Goal: Task Accomplishment & Management: Complete application form

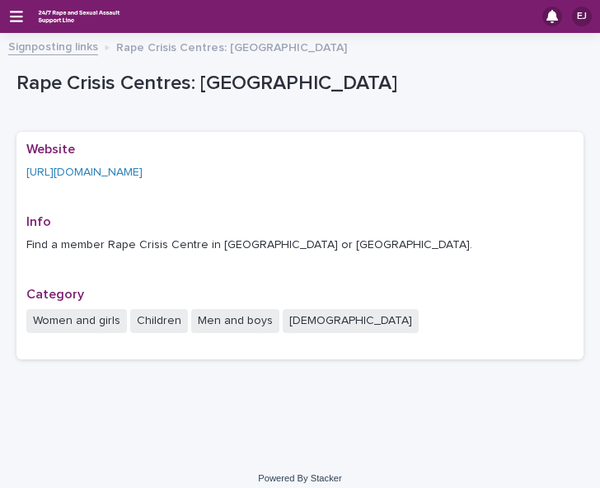
click at [23, 10] on div "EJ" at bounding box center [300, 16] width 600 height 33
click at [16, 22] on icon "button" at bounding box center [16, 16] width 13 height 15
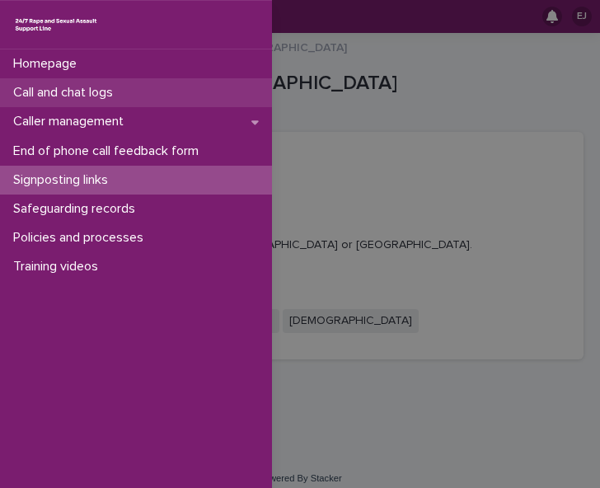
click at [61, 90] on p "Call and chat logs" at bounding box center [67, 93] width 120 height 16
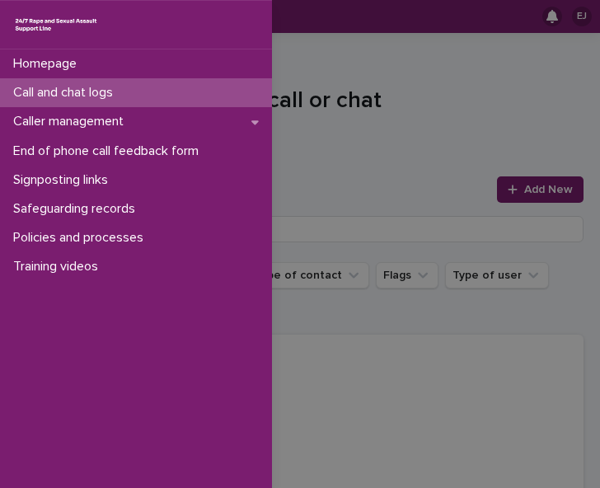
click at [320, 71] on div "Homepage Call and chat logs Caller management End of phone call feedback form S…" at bounding box center [300, 244] width 600 height 488
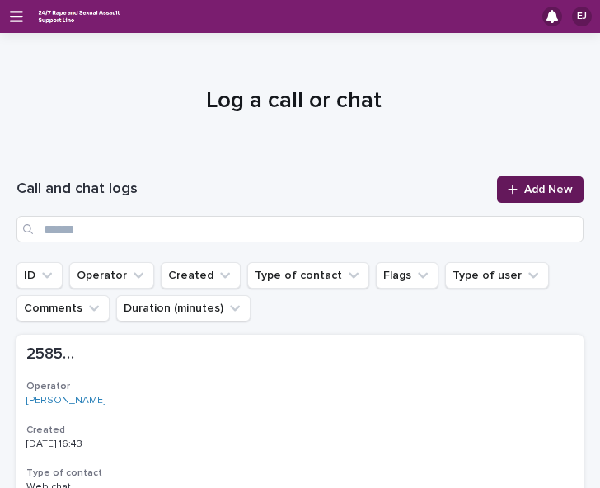
click at [508, 185] on icon at bounding box center [513, 190] width 10 height 12
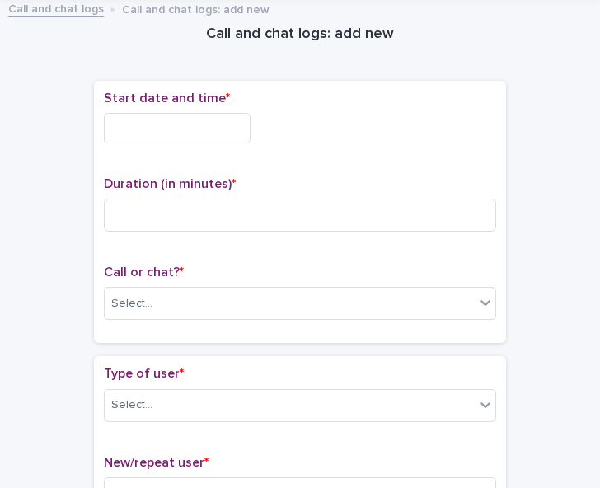
scroll to position [31, 0]
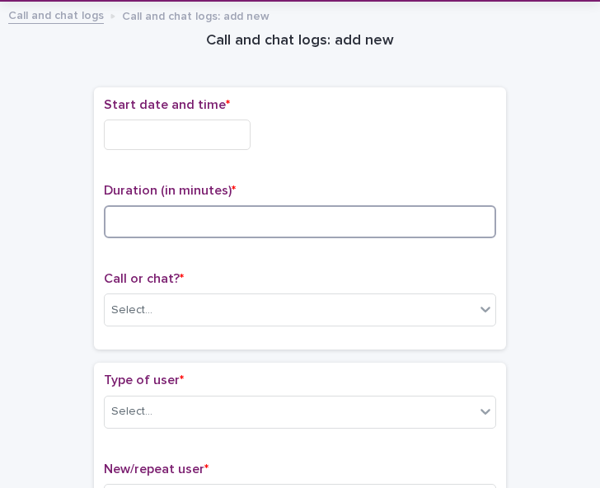
click at [138, 217] on input at bounding box center [300, 221] width 393 height 33
type input "**"
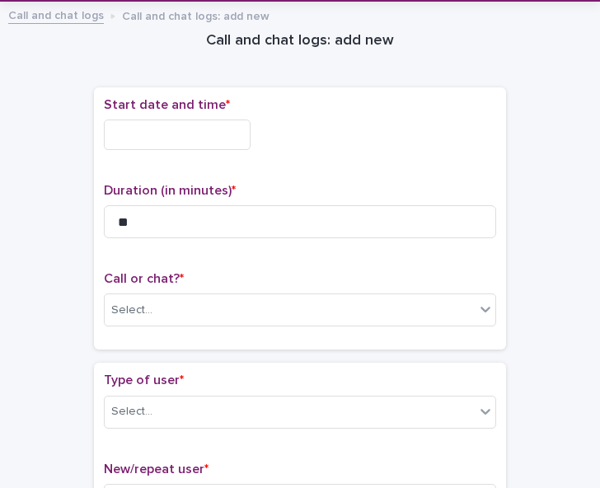
click at [175, 133] on input "text" at bounding box center [177, 135] width 147 height 31
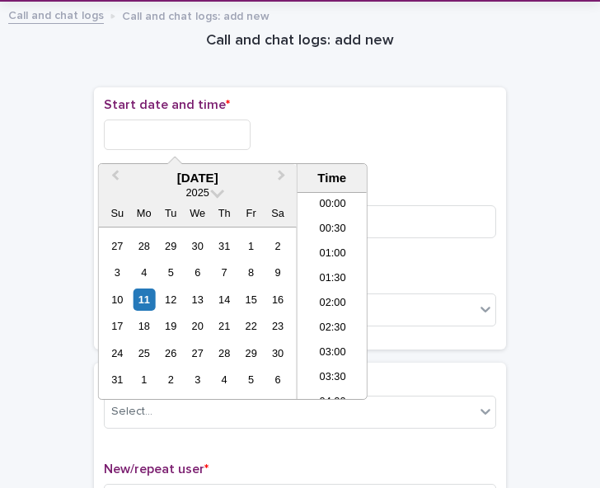
scroll to position [874, 0]
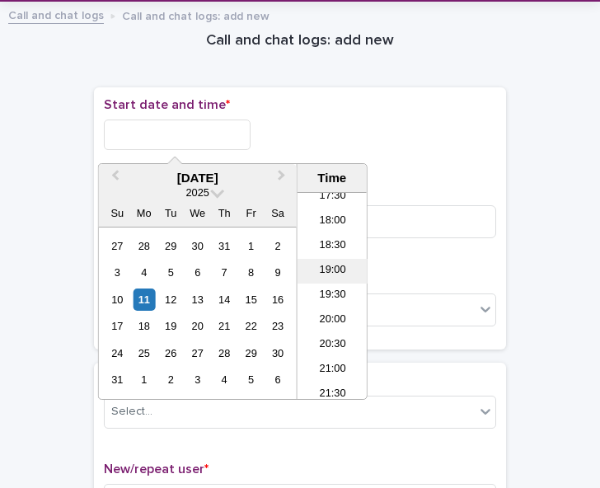
click at [342, 276] on li "19:00" at bounding box center [333, 271] width 70 height 25
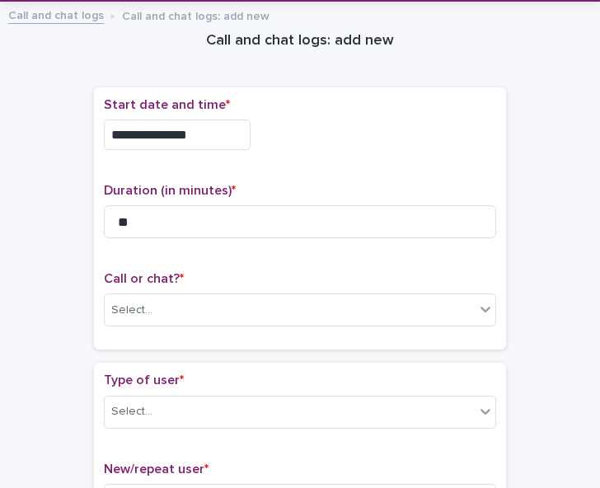
click at [197, 131] on input "**********" at bounding box center [177, 135] width 147 height 31
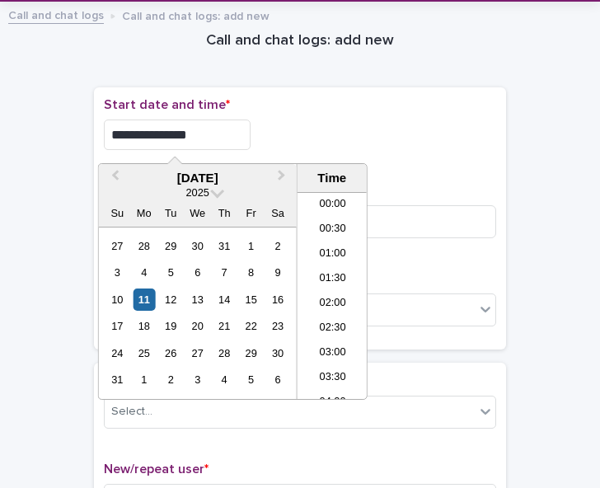
scroll to position [850, 0]
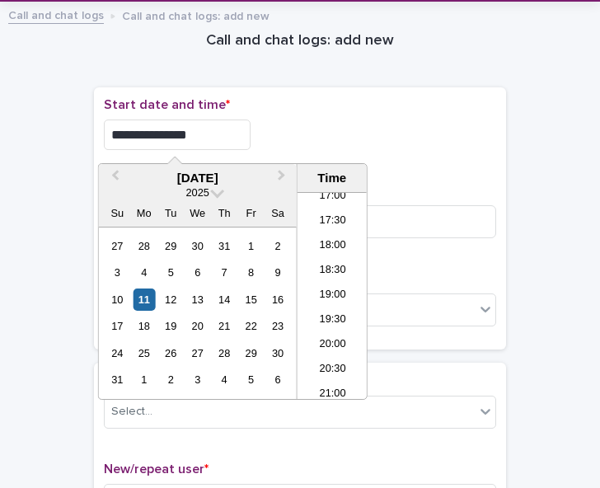
type input "**********"
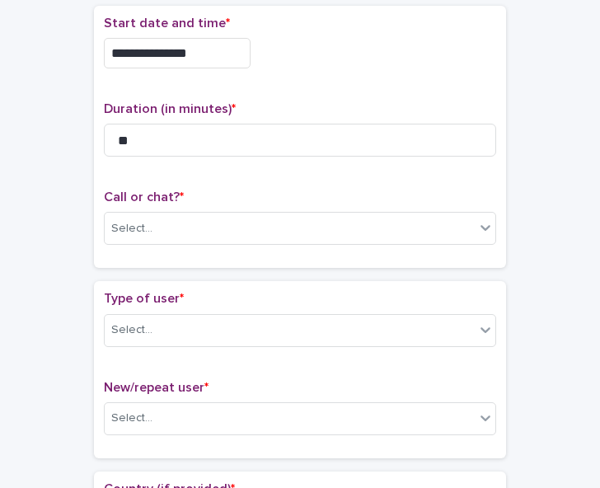
scroll to position [149, 0]
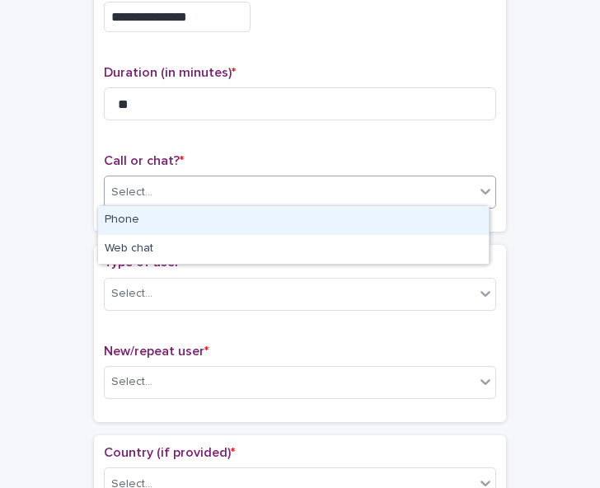
click at [416, 184] on div "Select..." at bounding box center [290, 192] width 370 height 27
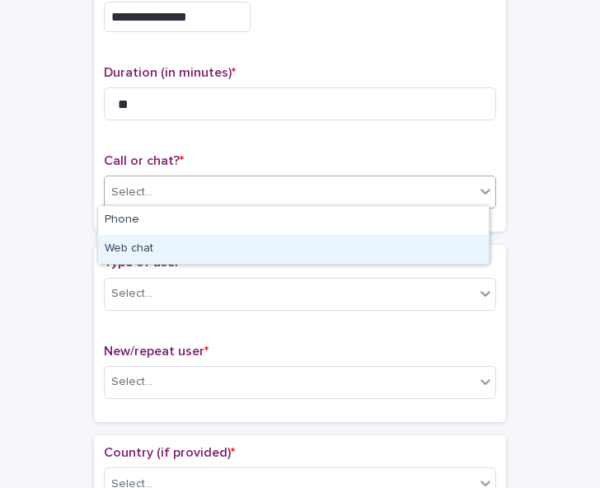
click at [394, 238] on div "Web chat" at bounding box center [293, 249] width 391 height 29
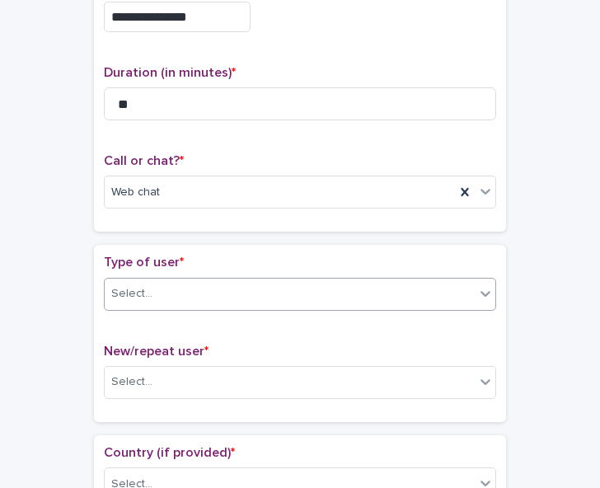
click at [388, 294] on div "Select..." at bounding box center [290, 293] width 370 height 27
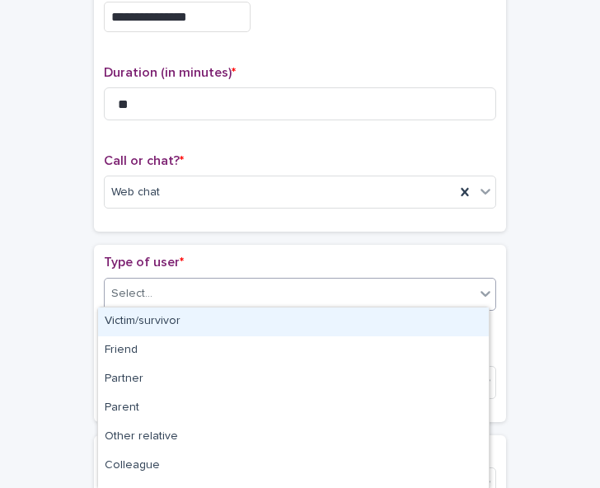
drag, startPoint x: 388, startPoint y: 294, endPoint x: 408, endPoint y: 297, distance: 20.9
click at [408, 297] on div "Select..." at bounding box center [290, 293] width 370 height 27
click at [402, 318] on div "Victim/survivor" at bounding box center [293, 322] width 391 height 29
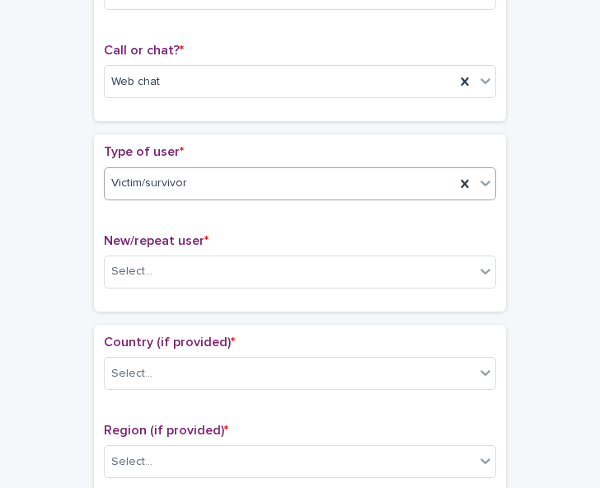
scroll to position [325, 0]
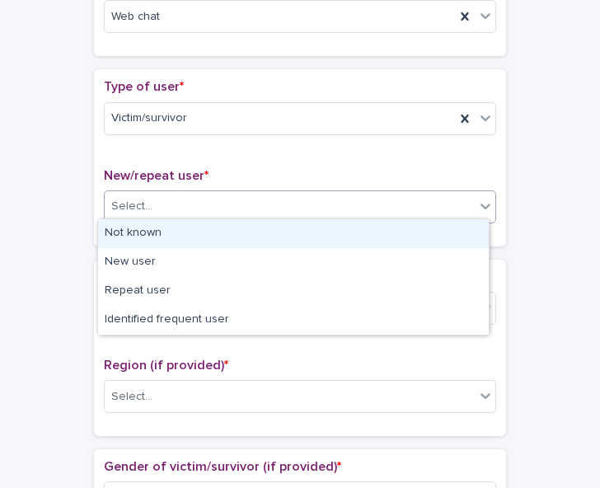
click at [467, 205] on div "Select..." at bounding box center [290, 206] width 370 height 27
click at [451, 230] on div "Not known" at bounding box center [293, 233] width 391 height 29
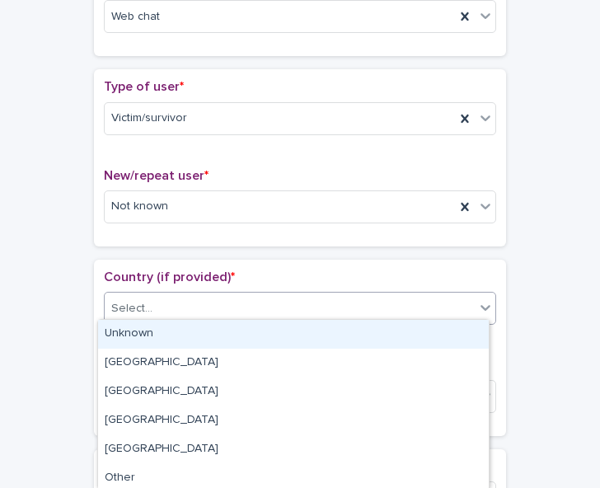
click at [437, 302] on div "Select..." at bounding box center [290, 308] width 370 height 27
click at [431, 331] on div "Unknown" at bounding box center [293, 334] width 391 height 29
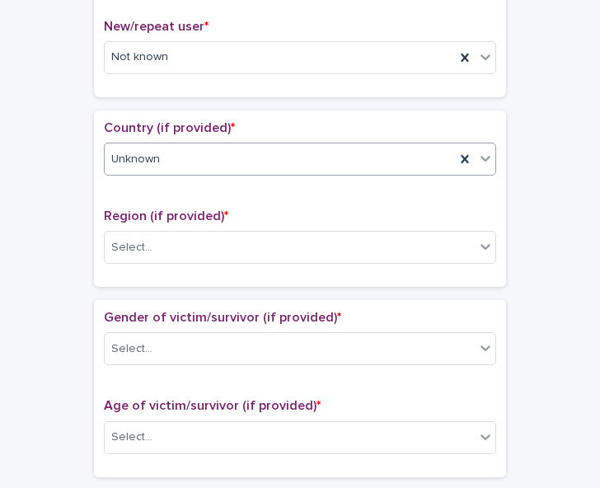
scroll to position [477, 0]
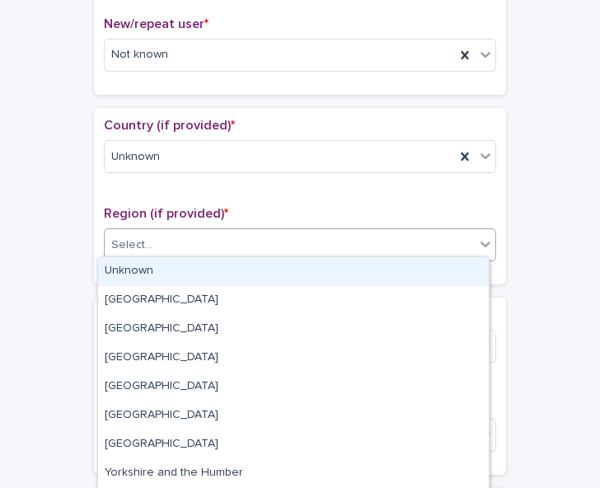
click at [453, 248] on div "Select..." at bounding box center [290, 245] width 370 height 27
click at [444, 271] on div "Unknown" at bounding box center [293, 271] width 391 height 29
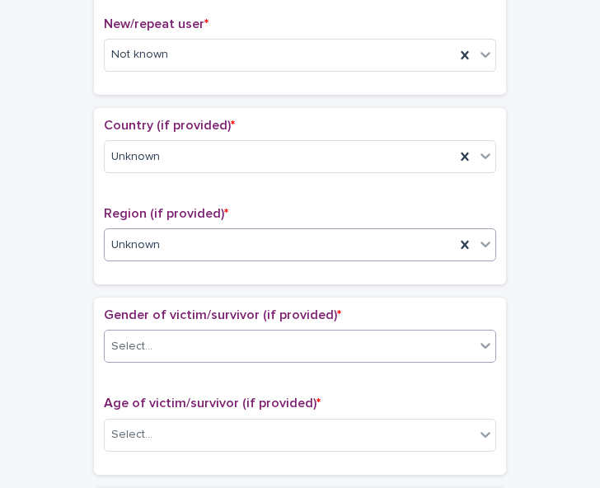
click at [424, 339] on div "Select..." at bounding box center [290, 346] width 370 height 27
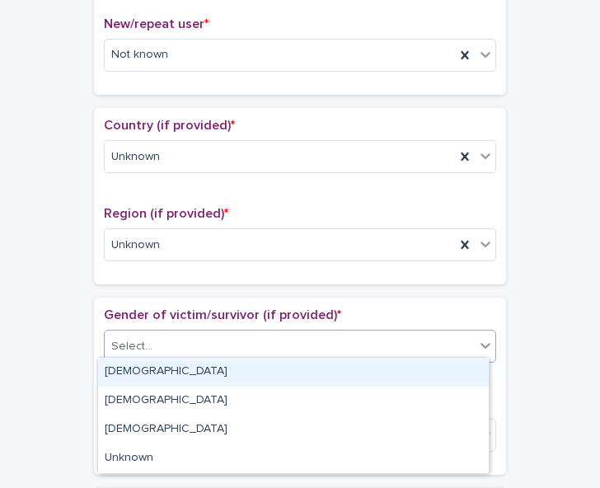
click at [418, 367] on div "[DEMOGRAPHIC_DATA]" at bounding box center [293, 372] width 391 height 29
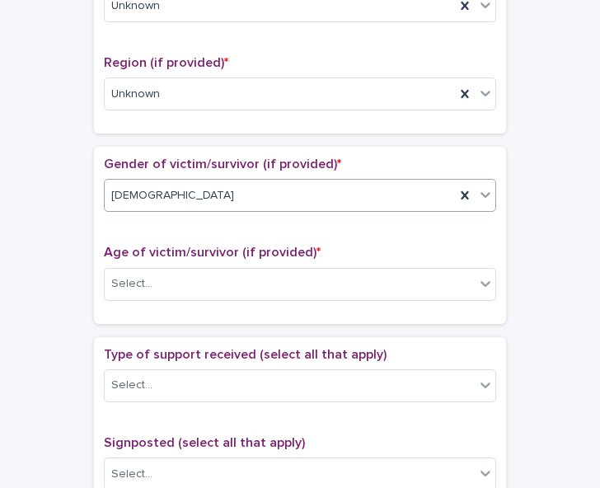
scroll to position [652, 0]
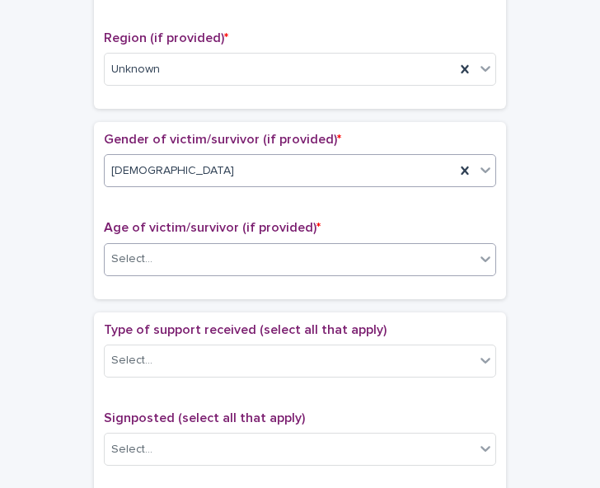
click at [412, 256] on div "Select..." at bounding box center [290, 259] width 370 height 27
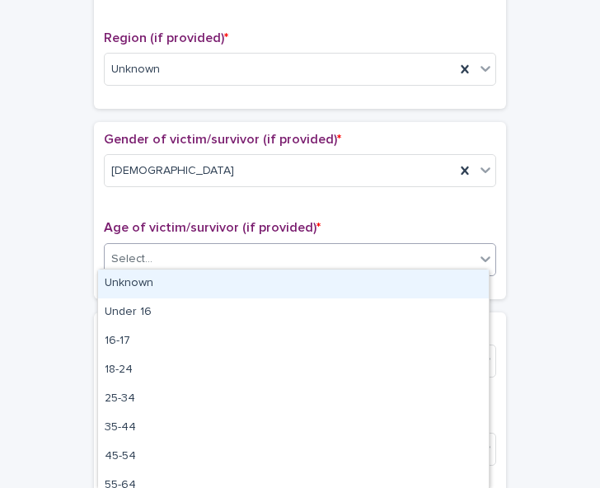
click at [406, 280] on div "Unknown" at bounding box center [293, 284] width 391 height 29
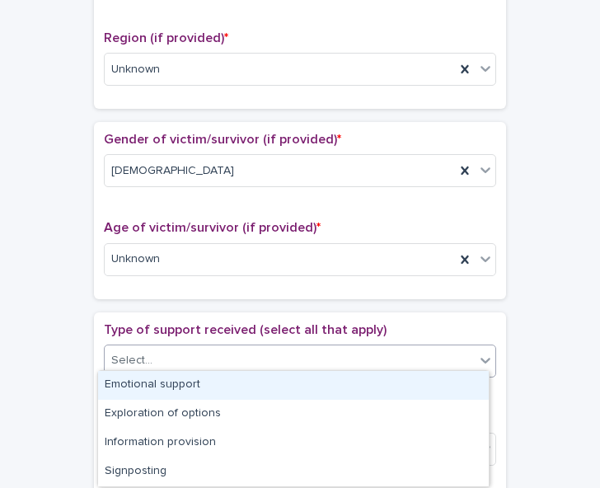
click at [388, 357] on div "Select..." at bounding box center [290, 360] width 370 height 27
click at [379, 384] on div "Emotional support" at bounding box center [293, 385] width 391 height 29
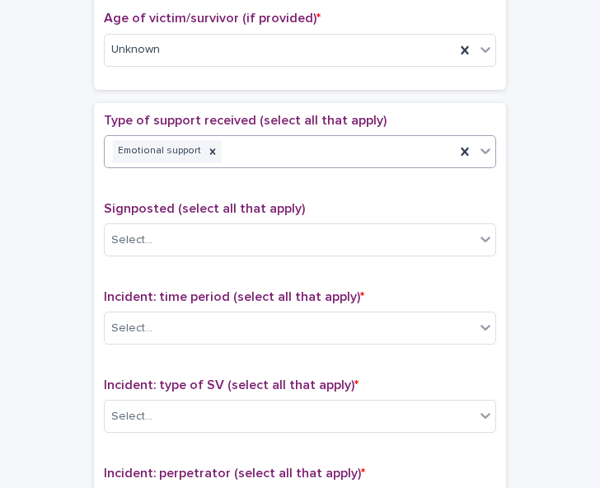
scroll to position [864, 0]
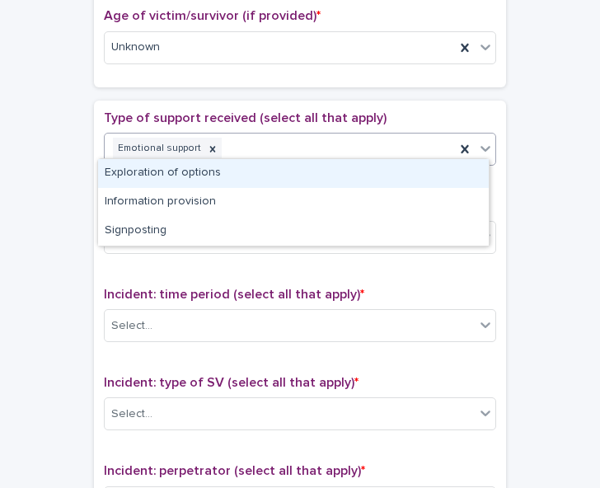
click at [481, 146] on icon at bounding box center [486, 149] width 10 height 6
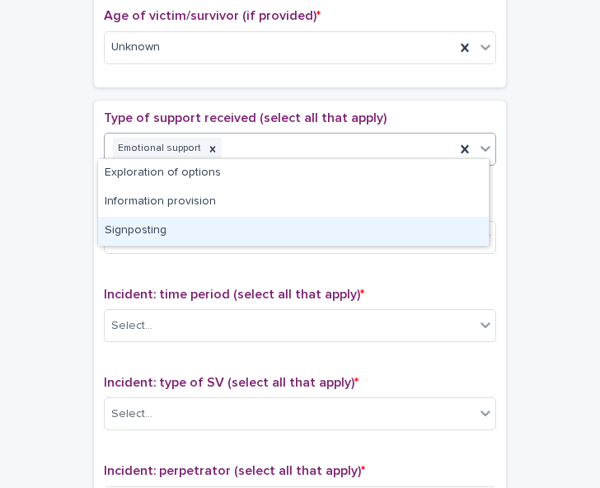
click at [443, 222] on div "Signposting" at bounding box center [293, 231] width 391 height 29
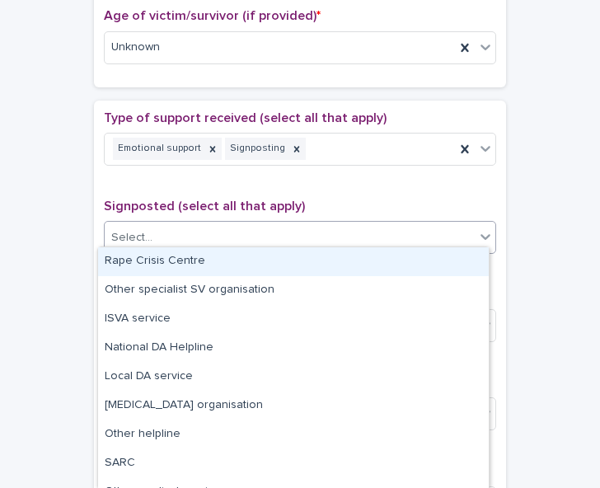
click at [443, 228] on div "Select..." at bounding box center [290, 237] width 370 height 27
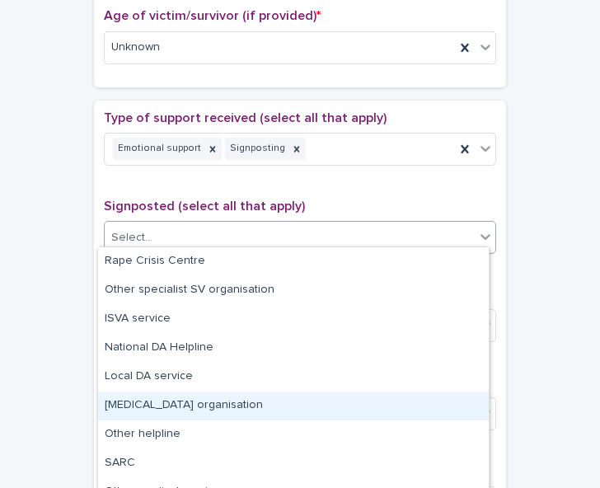
click at [414, 402] on div "[MEDICAL_DATA] organisation" at bounding box center [293, 406] width 391 height 29
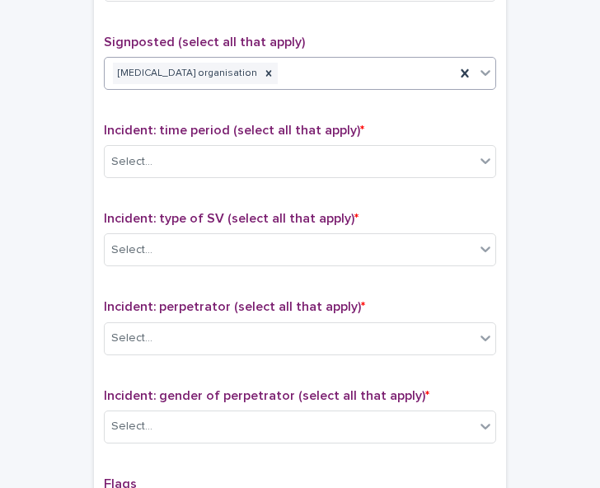
scroll to position [1033, 0]
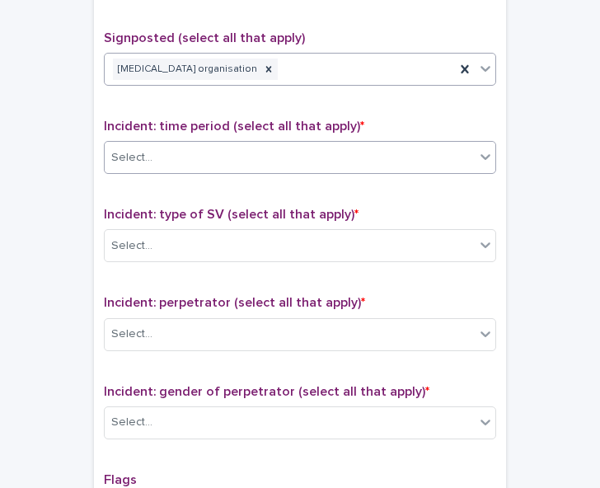
click at [482, 148] on icon at bounding box center [486, 156] width 16 height 16
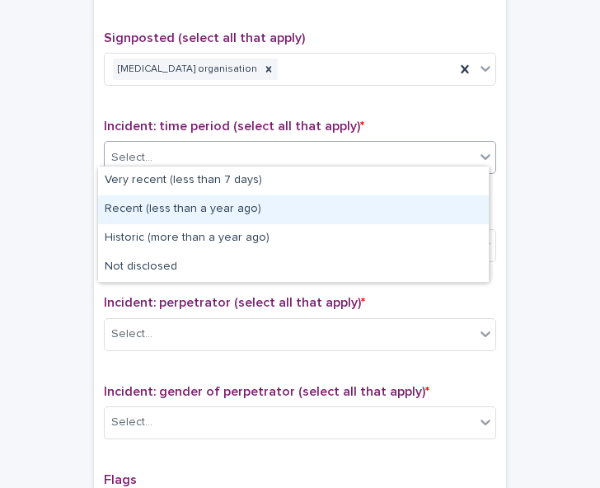
click at [474, 207] on div "Recent (less than a year ago)" at bounding box center [293, 209] width 391 height 29
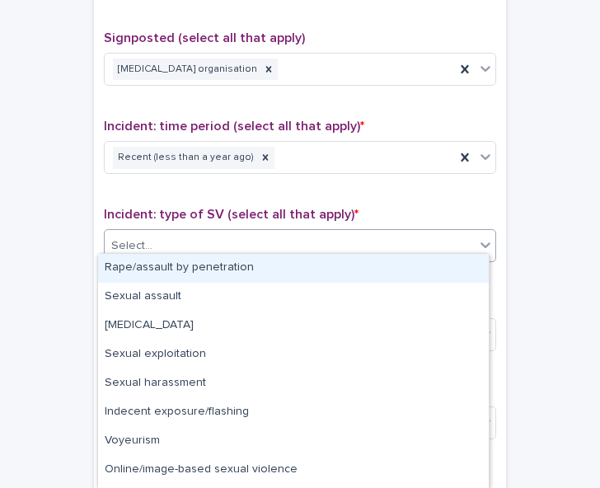
click at [467, 238] on div "Select..." at bounding box center [290, 246] width 370 height 27
click at [457, 275] on div "Rape/assault by penetration" at bounding box center [293, 268] width 391 height 29
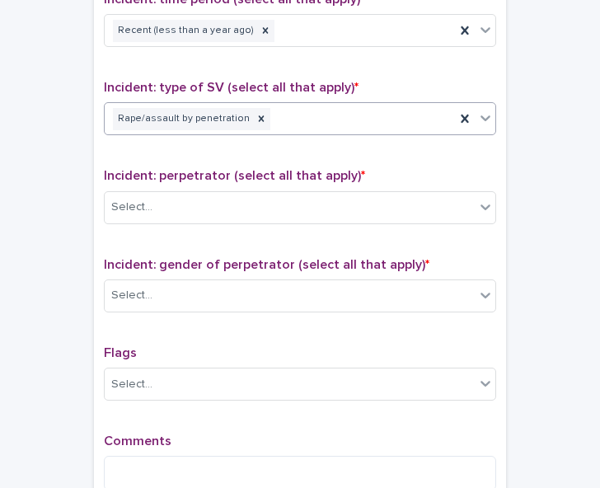
scroll to position [1216, 0]
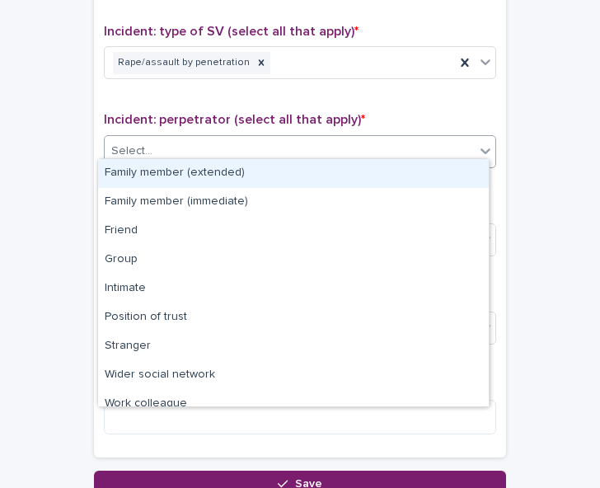
click at [449, 138] on div "Select..." at bounding box center [290, 151] width 370 height 27
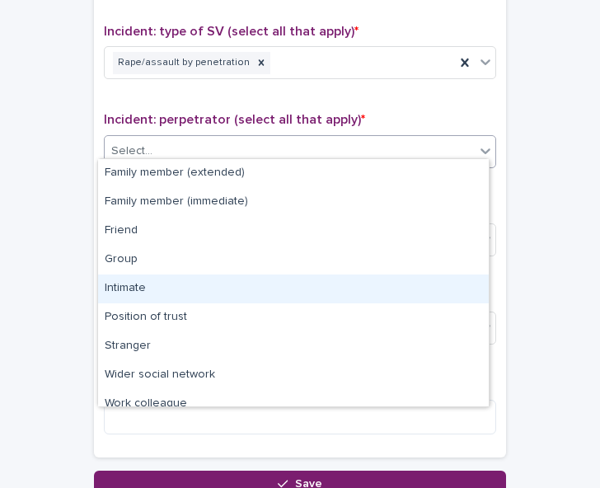
click at [417, 285] on div "Intimate" at bounding box center [293, 289] width 391 height 29
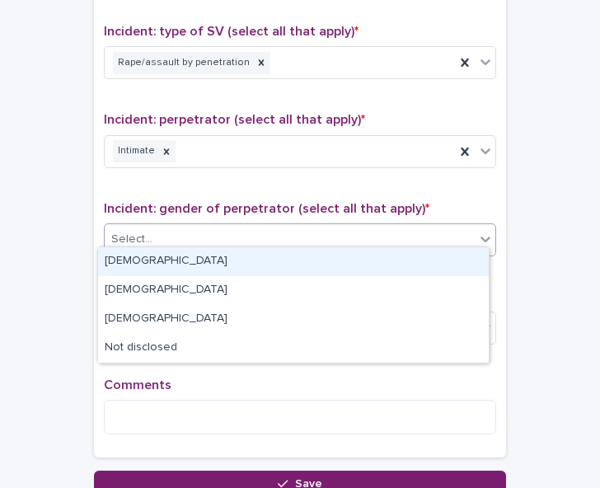
click at [430, 233] on div "Select..." at bounding box center [290, 239] width 370 height 27
click at [423, 257] on div "[DEMOGRAPHIC_DATA]" at bounding box center [293, 261] width 391 height 29
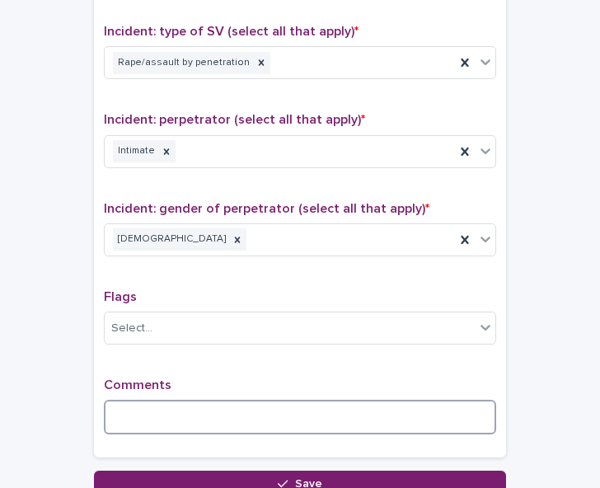
click at [249, 409] on textarea at bounding box center [300, 417] width 393 height 35
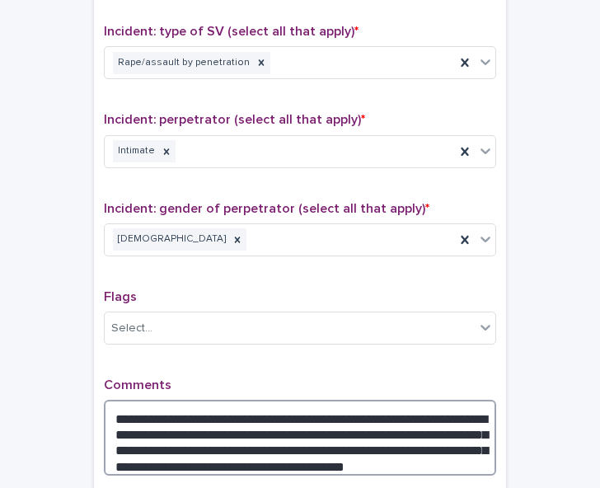
click at [450, 448] on textarea "**********" at bounding box center [300, 438] width 393 height 76
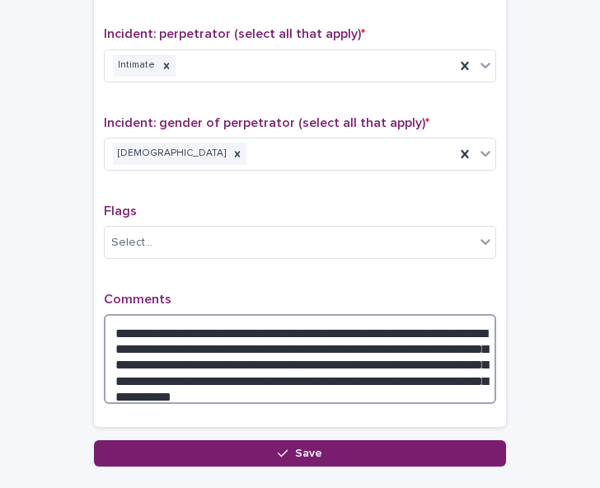
scroll to position [1399, 0]
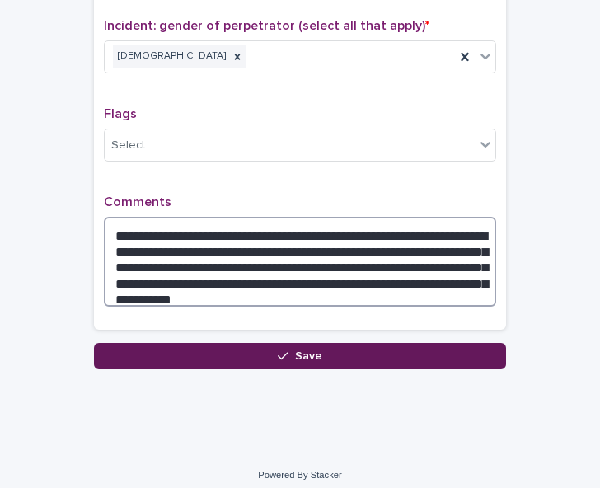
type textarea "**********"
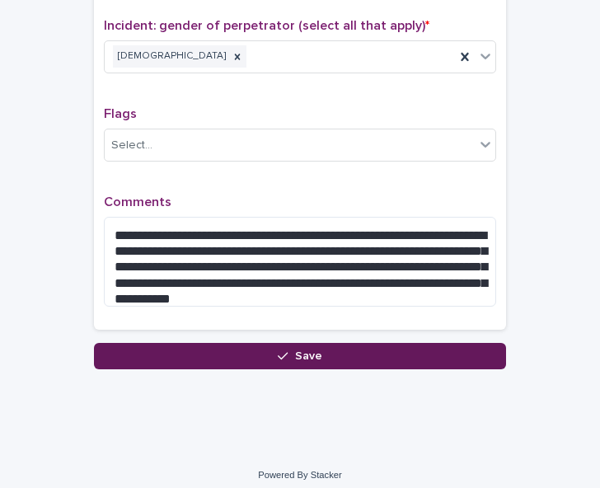
click at [357, 351] on button "Save" at bounding box center [300, 356] width 412 height 26
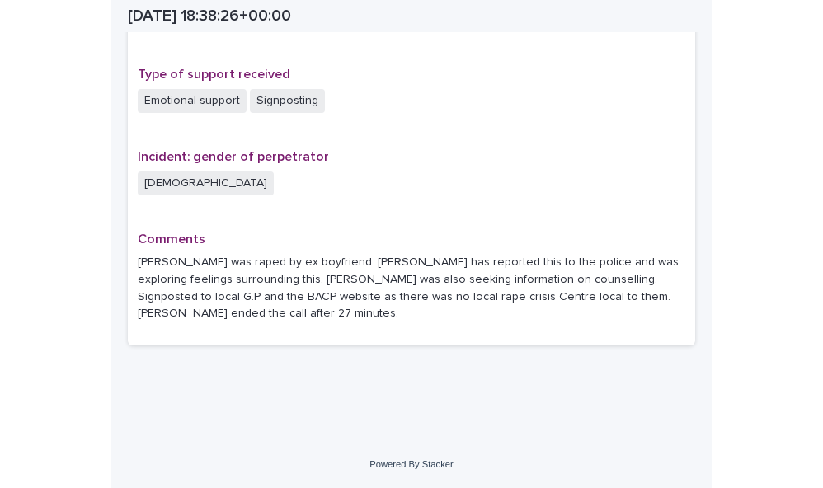
scroll to position [1140, 0]
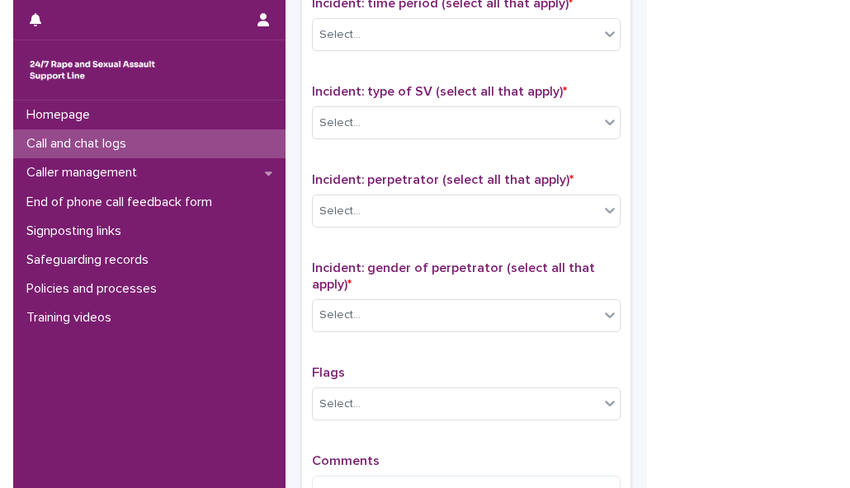
scroll to position [1087, 0]
